Goal: Information Seeking & Learning: Learn about a topic

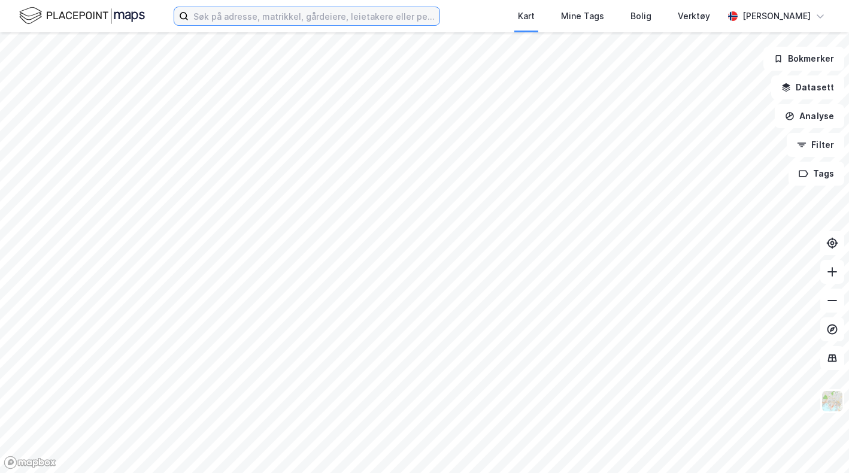
click at [418, 18] on input at bounding box center [314, 16] width 251 height 18
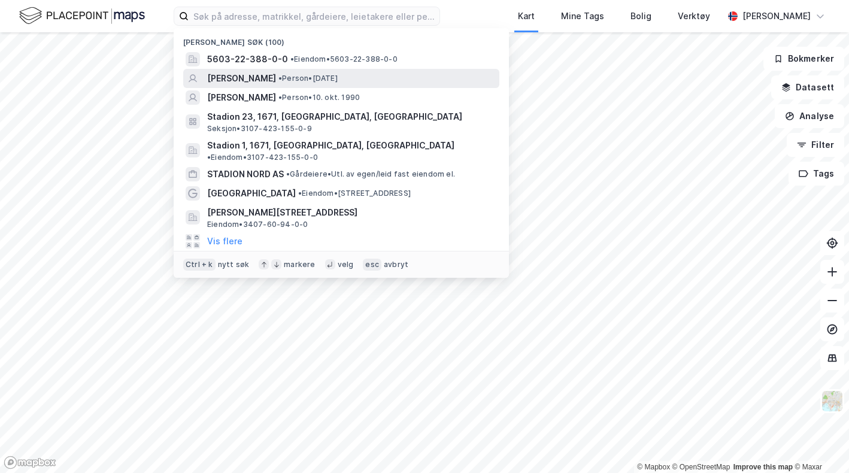
click at [338, 77] on span "• Person • [DATE]" at bounding box center [308, 79] width 59 height 10
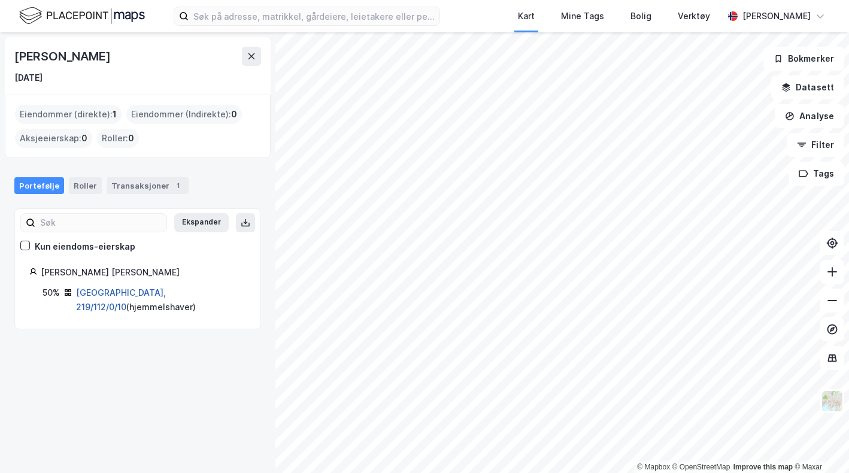
click at [134, 296] on link "[GEOGRAPHIC_DATA], 219/112/0/10" at bounding box center [121, 299] width 90 height 25
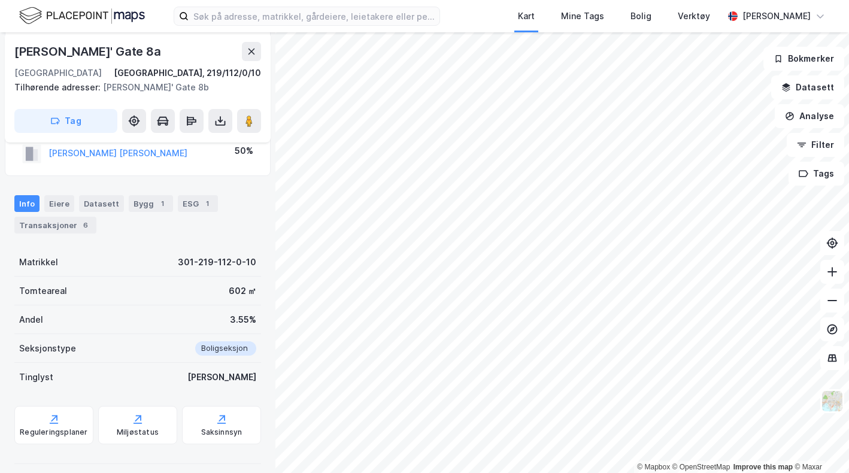
scroll to position [214, 0]
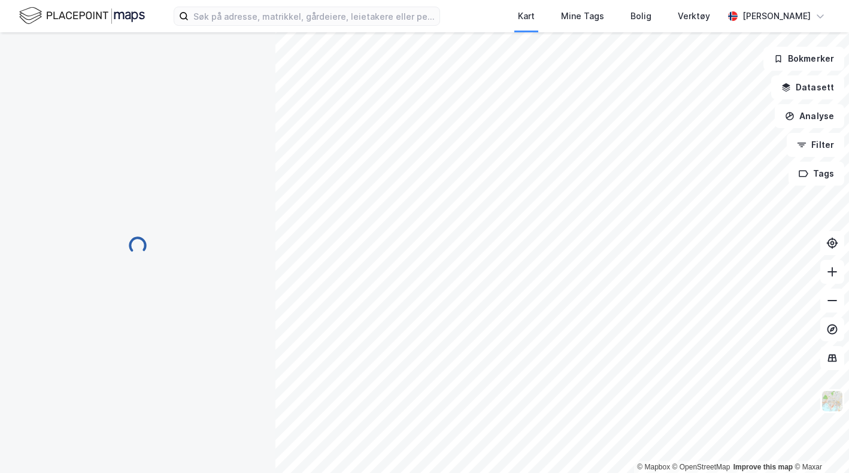
scroll to position [214, 0]
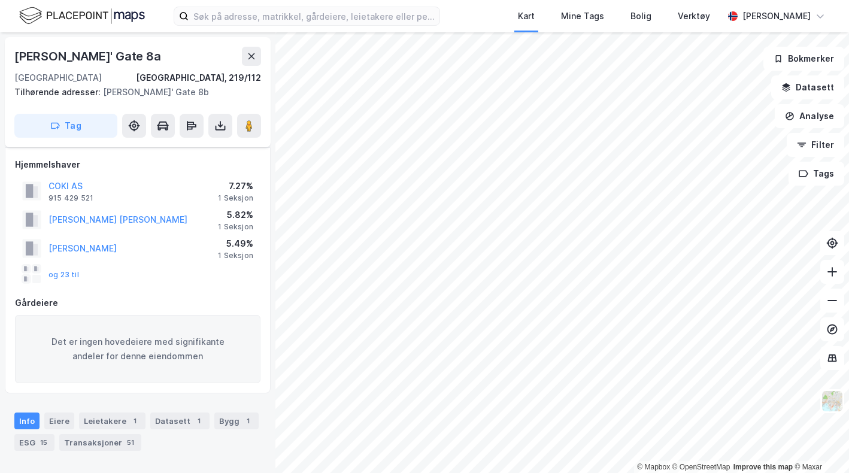
scroll to position [214, 0]
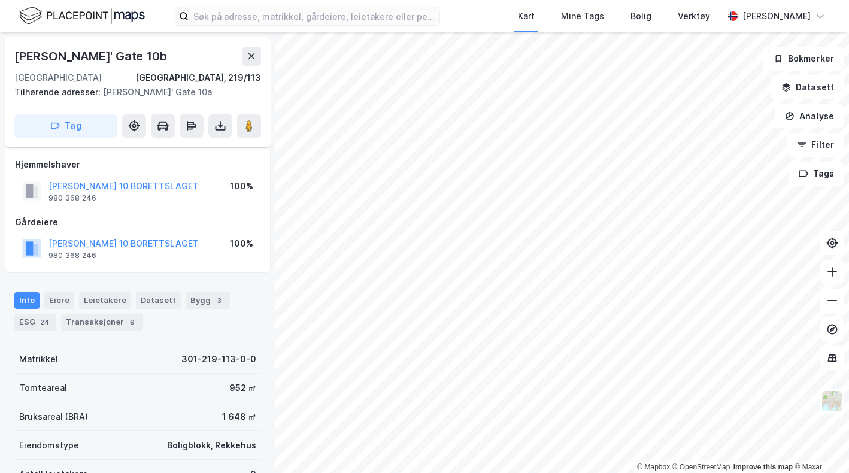
scroll to position [193, 0]
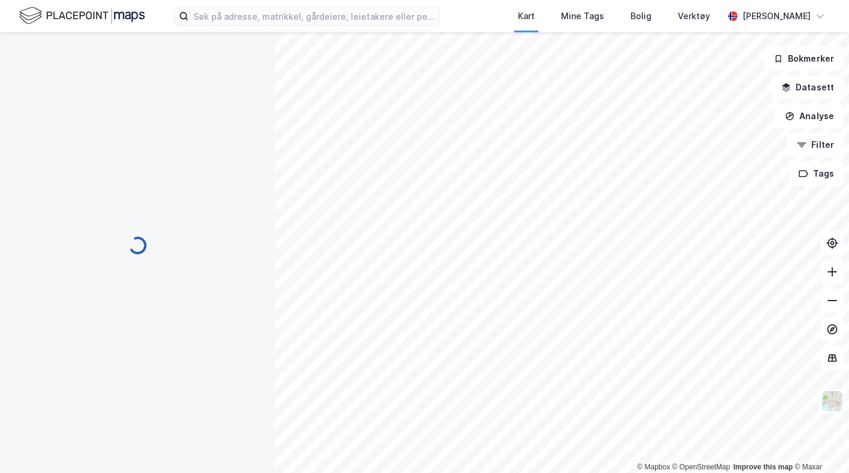
scroll to position [193, 0]
